Goal: Task Accomplishment & Management: Use online tool/utility

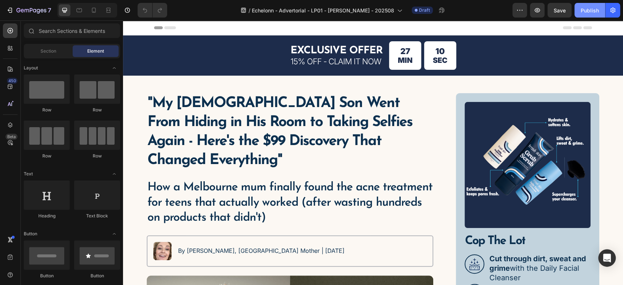
click at [578, 8] on button "Publish" at bounding box center [589, 10] width 31 height 15
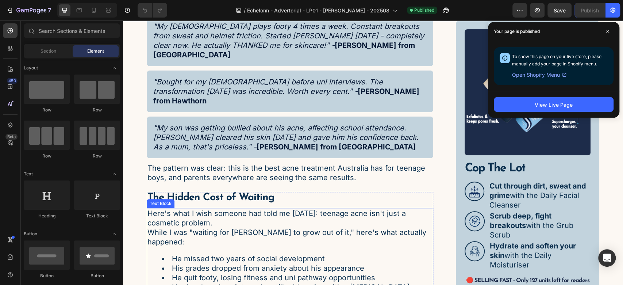
scroll to position [2107, 0]
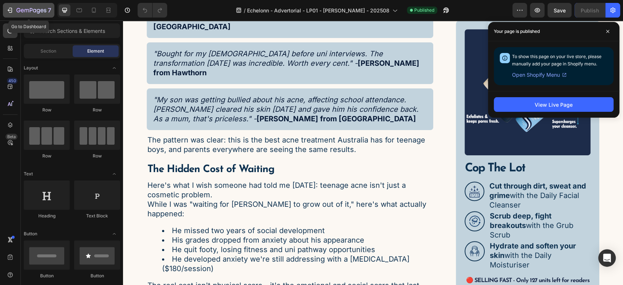
click at [36, 12] on icon "button" at bounding box center [31, 11] width 30 height 6
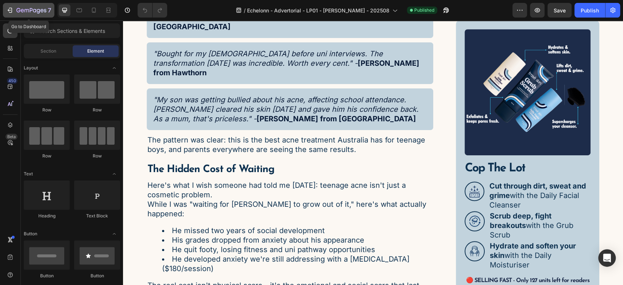
click at [36, 12] on icon "button" at bounding box center [31, 11] width 30 height 6
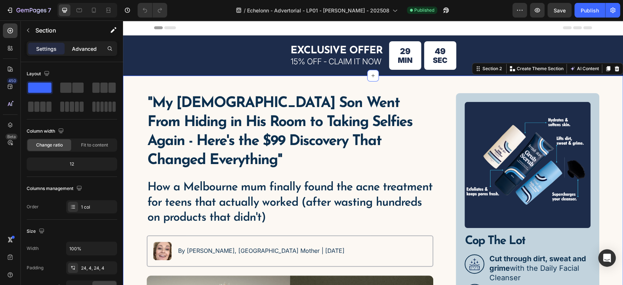
click at [84, 46] on p "Advanced" at bounding box center [84, 49] width 25 height 8
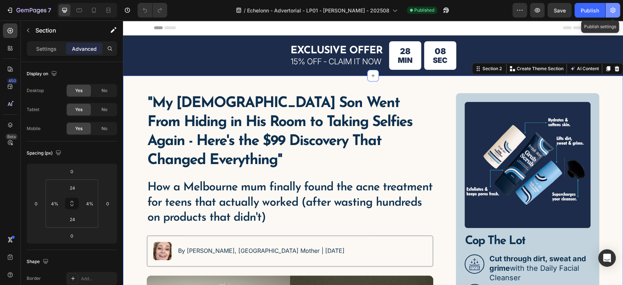
click at [619, 13] on button "button" at bounding box center [612, 10] width 15 height 15
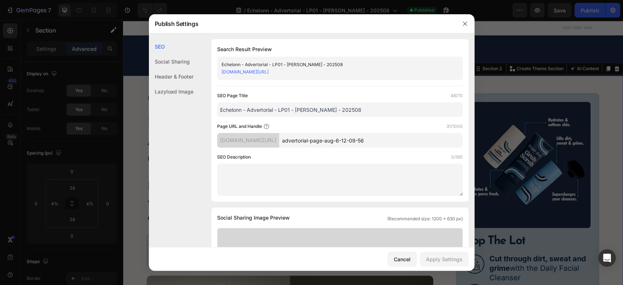
click at [358, 113] on input "Echelonn - Advertorial - LP01 - [PERSON_NAME] - 202508" at bounding box center [339, 109] width 245 height 15
paste input "Teen Acne Solutions: Melbourne Mum Finds Treatment That Works"
type input "Teen Acne Solutions: Melbourne Mum Finds Treatment That Works"
click at [255, 184] on textarea at bounding box center [339, 179] width 245 height 32
paste textarea "Discover proven teen acne solutions after trying everything. This acne treatmen…"
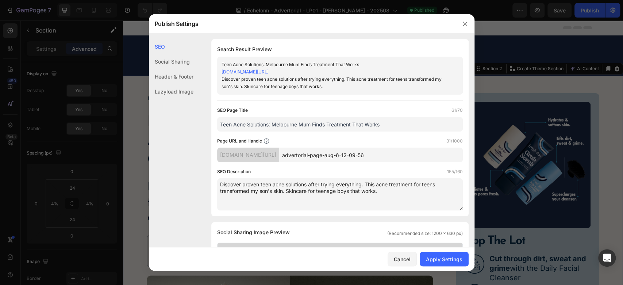
type textarea "Discover proven teen acne solutions after trying everything. This acne treatmen…"
click at [319, 168] on div "SEO Description 155/160" at bounding box center [339, 171] width 245 height 7
click at [397, 154] on input "advertorial-page-aug-6-12-09-56" at bounding box center [370, 154] width 183 height 15
drag, startPoint x: 405, startPoint y: 152, endPoint x: 298, endPoint y: 146, distance: 107.8
click at [298, 146] on div "Page URL and Handle 31/1000 fraseskin.myshopify.com/pages/ advertorial-page-aug…" at bounding box center [339, 149] width 245 height 25
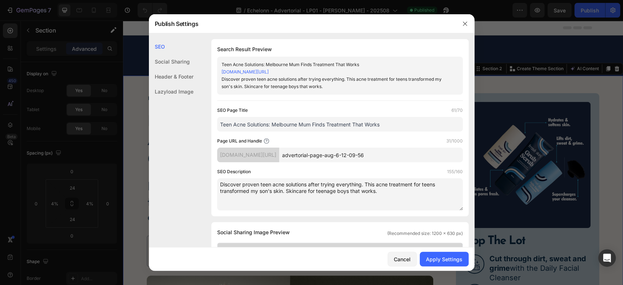
paste input "cne-treatment-for-teens"
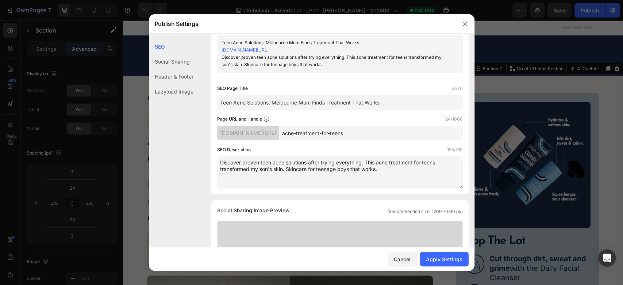
scroll to position [22, 0]
type input "acne-treatment-for-teens"
click at [436, 257] on div "Apply Settings" at bounding box center [444, 259] width 36 height 8
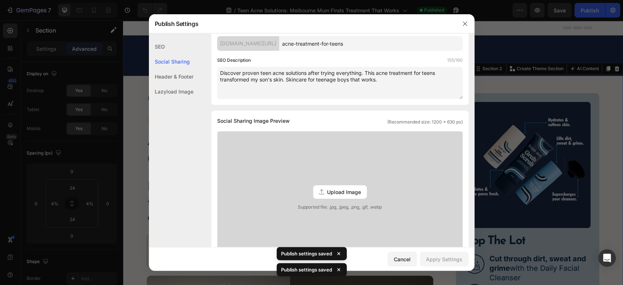
scroll to position [392, 0]
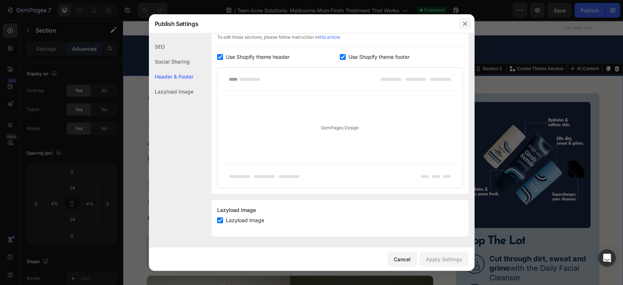
click at [464, 22] on icon "button" at bounding box center [465, 24] width 6 height 6
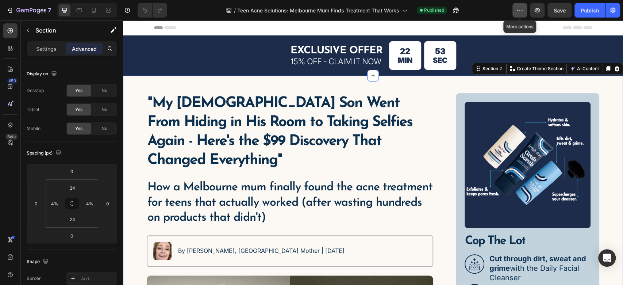
click at [521, 9] on icon "button" at bounding box center [519, 10] width 7 height 7
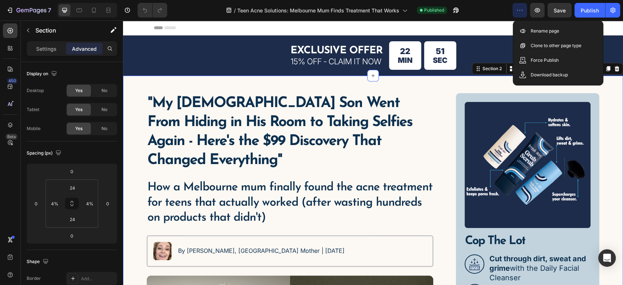
click at [521, 8] on icon "button" at bounding box center [519, 10] width 7 height 7
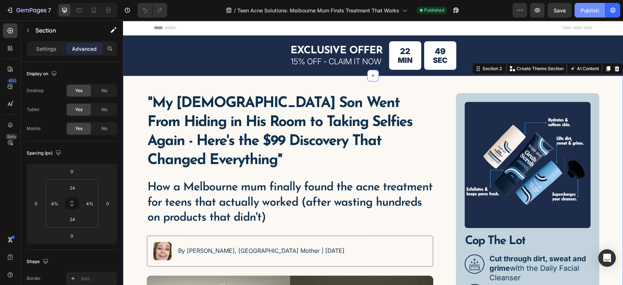
click at [591, 7] on div "Publish" at bounding box center [589, 11] width 18 height 8
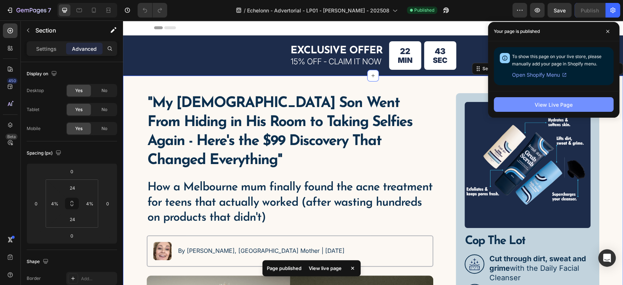
click at [546, 108] on div "View Live Page" at bounding box center [553, 105] width 38 height 8
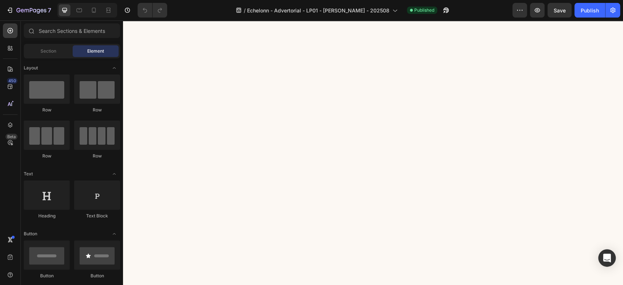
scroll to position [4028, 0]
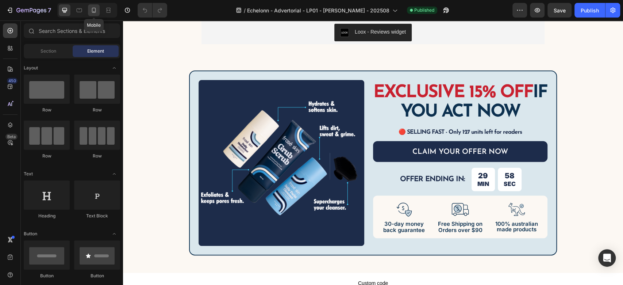
click at [92, 15] on div at bounding box center [94, 10] width 12 height 12
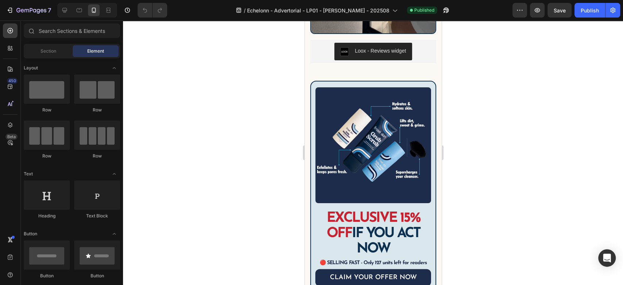
scroll to position [4541, 0]
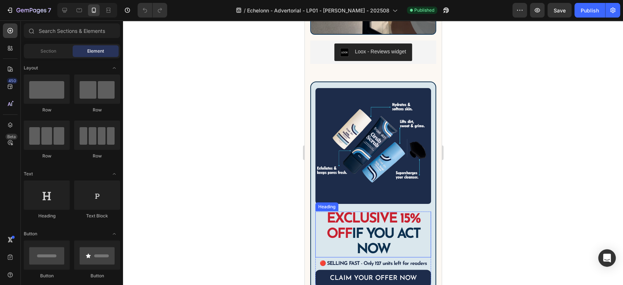
click at [320, 211] on h2 "EXCLUSIVE 15% OFF IF YOU ACT NOW" at bounding box center [373, 234] width 116 height 46
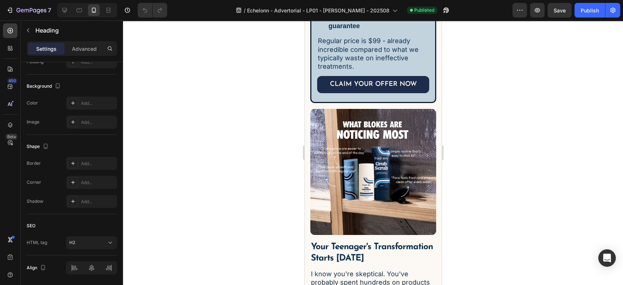
scroll to position [3547, 0]
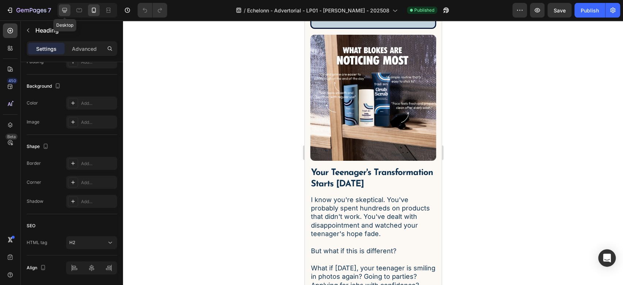
click at [66, 10] on icon at bounding box center [64, 10] width 5 height 5
type input "48"
type input "Auto"
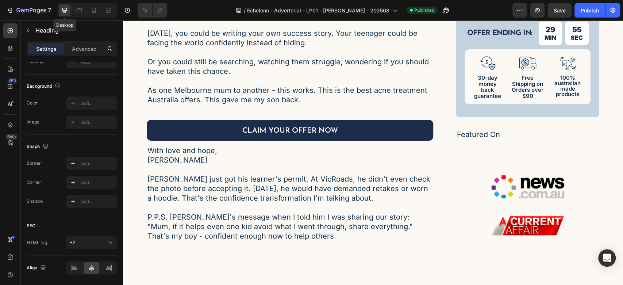
scroll to position [2790, 0]
